Goal: Contribute content

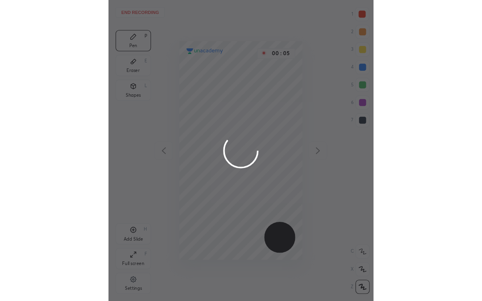
scroll to position [272, 111]
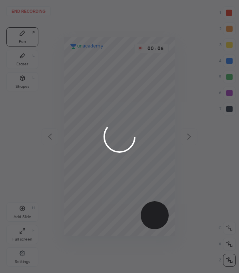
click at [228, 16] on div at bounding box center [119, 136] width 239 height 273
click at [225, 11] on div at bounding box center [119, 136] width 239 height 273
click at [231, 12] on div at bounding box center [119, 136] width 239 height 273
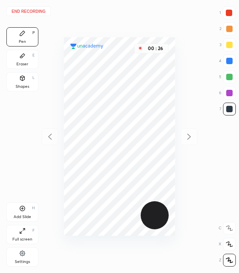
click at [229, 109] on div at bounding box center [230, 109] width 6 height 6
click at [230, 93] on div at bounding box center [230, 93] width 6 height 6
click at [231, 109] on div at bounding box center [230, 109] width 6 height 6
click at [230, 77] on div at bounding box center [230, 77] width 6 height 6
click at [231, 107] on div at bounding box center [230, 109] width 6 height 6
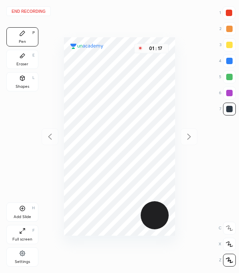
click at [231, 92] on div at bounding box center [230, 93] width 6 height 6
click at [230, 109] on div at bounding box center [230, 109] width 6 height 6
click at [227, 13] on div at bounding box center [229, 13] width 6 height 6
click at [231, 109] on div at bounding box center [230, 109] width 6 height 6
click at [227, 76] on div at bounding box center [230, 77] width 6 height 6
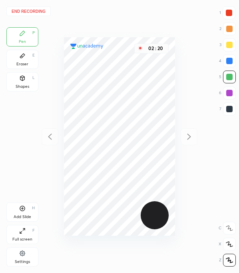
click at [229, 110] on div at bounding box center [230, 109] width 6 height 6
click at [229, 10] on div at bounding box center [229, 13] width 6 height 6
click at [233, 78] on div at bounding box center [229, 76] width 13 height 13
click at [23, 211] on div "Add Slide H" at bounding box center [22, 211] width 32 height 19
click at [233, 109] on div at bounding box center [230, 109] width 6 height 6
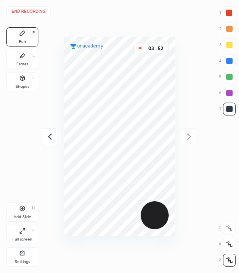
click at [54, 141] on icon at bounding box center [50, 137] width 10 height 10
click at [229, 11] on div at bounding box center [229, 13] width 6 height 6
click at [35, 10] on button "End recording" at bounding box center [28, 11] width 44 height 10
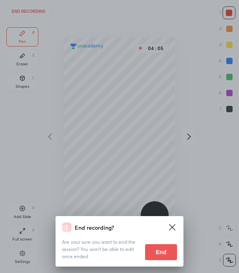
click at [163, 253] on button "End" at bounding box center [161, 252] width 32 height 16
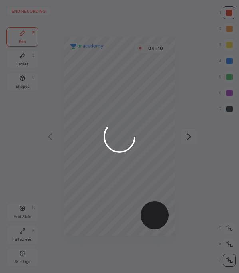
click at [112, 15] on div at bounding box center [119, 136] width 239 height 273
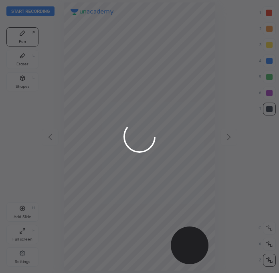
scroll to position [272, 151]
